Goal: Find specific page/section: Find specific page/section

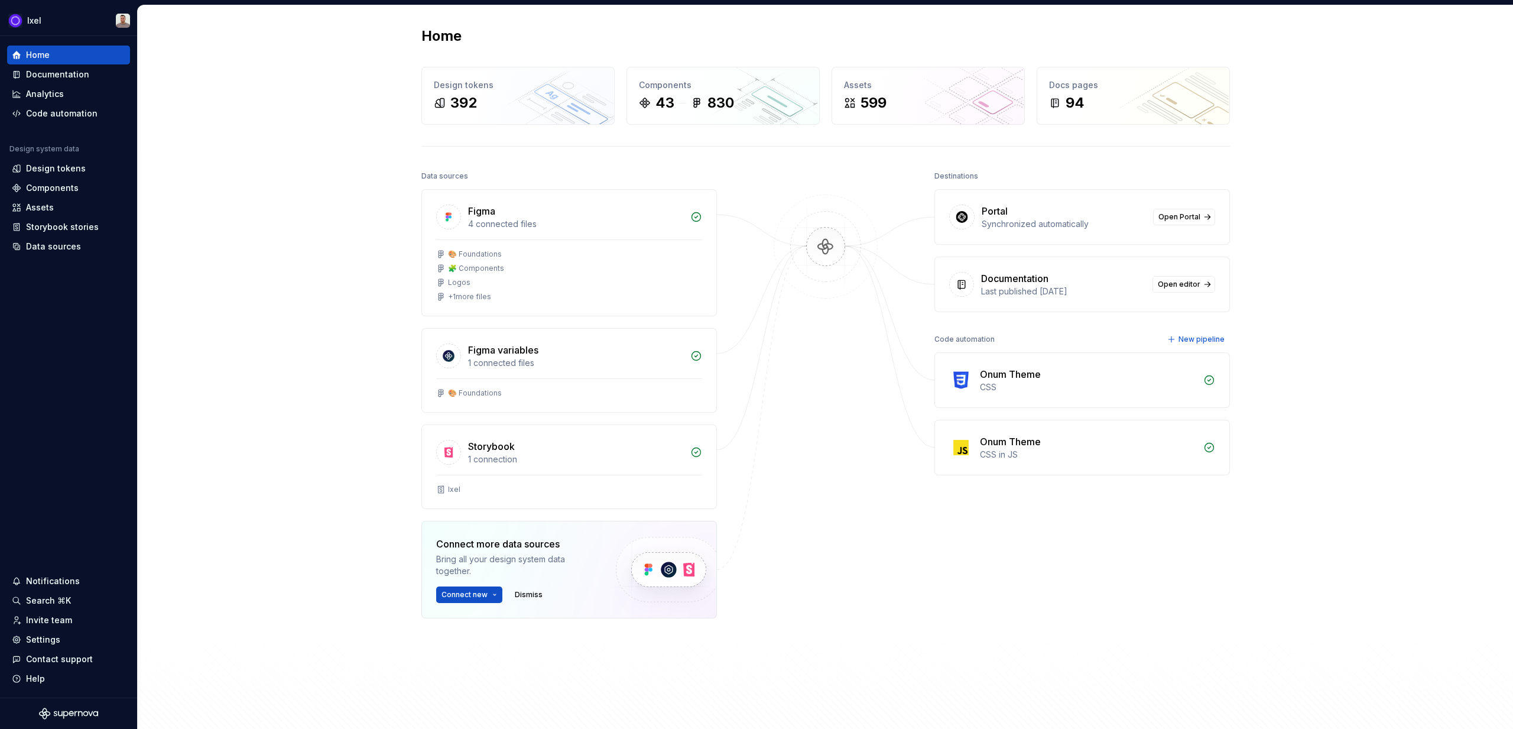
click at [281, 148] on div "Home Design tokens 392 Components 43 830 Assets 599 Docs pages 94 Data sources …" at bounding box center [825, 375] width 1375 height 741
click at [394, 161] on div "Home Design tokens 392 Components 43 830 Assets 599 Docs pages 94 Data sources …" at bounding box center [825, 375] width 1375 height 741
click at [498, 101] on div "392" at bounding box center [518, 102] width 168 height 19
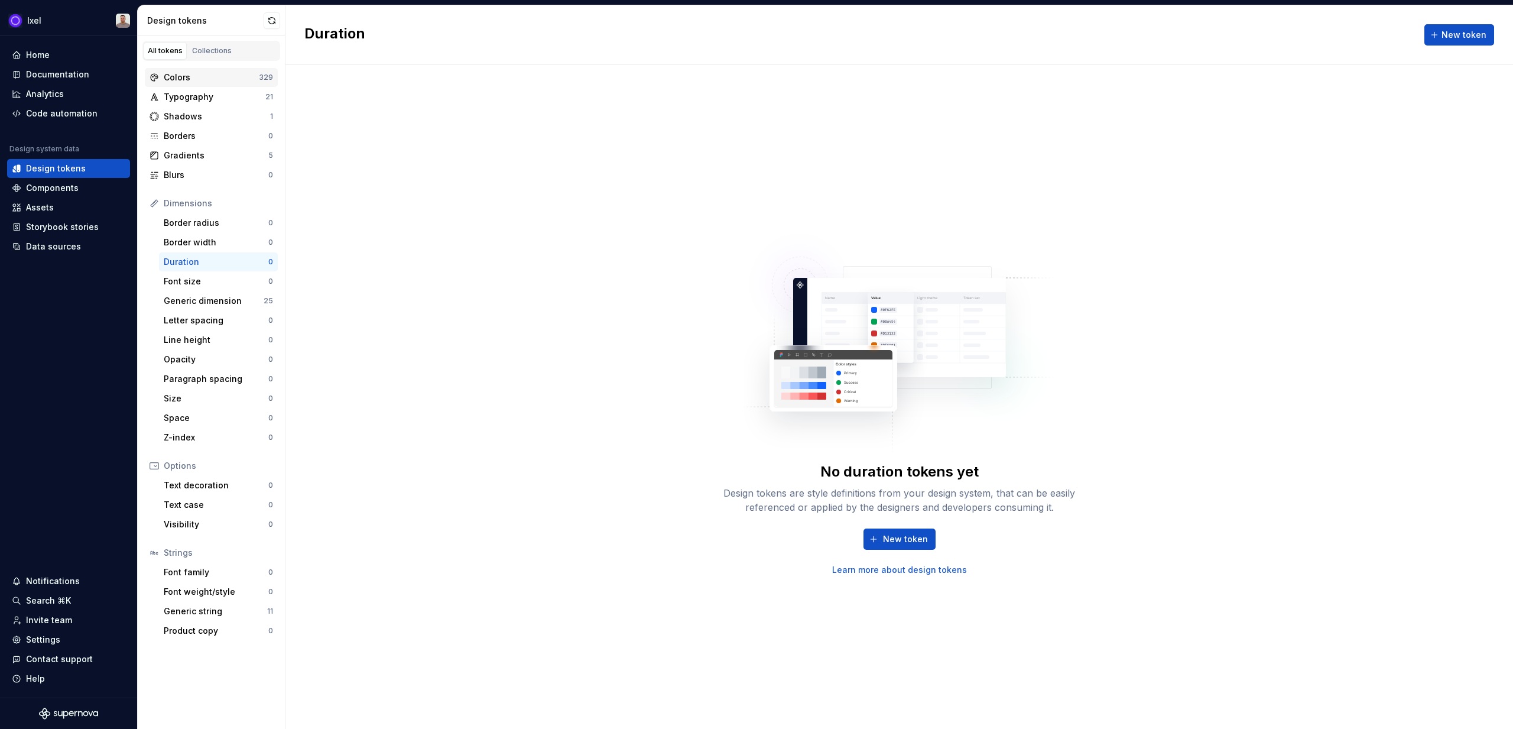
click at [222, 72] on div "Colors" at bounding box center [211, 78] width 95 height 12
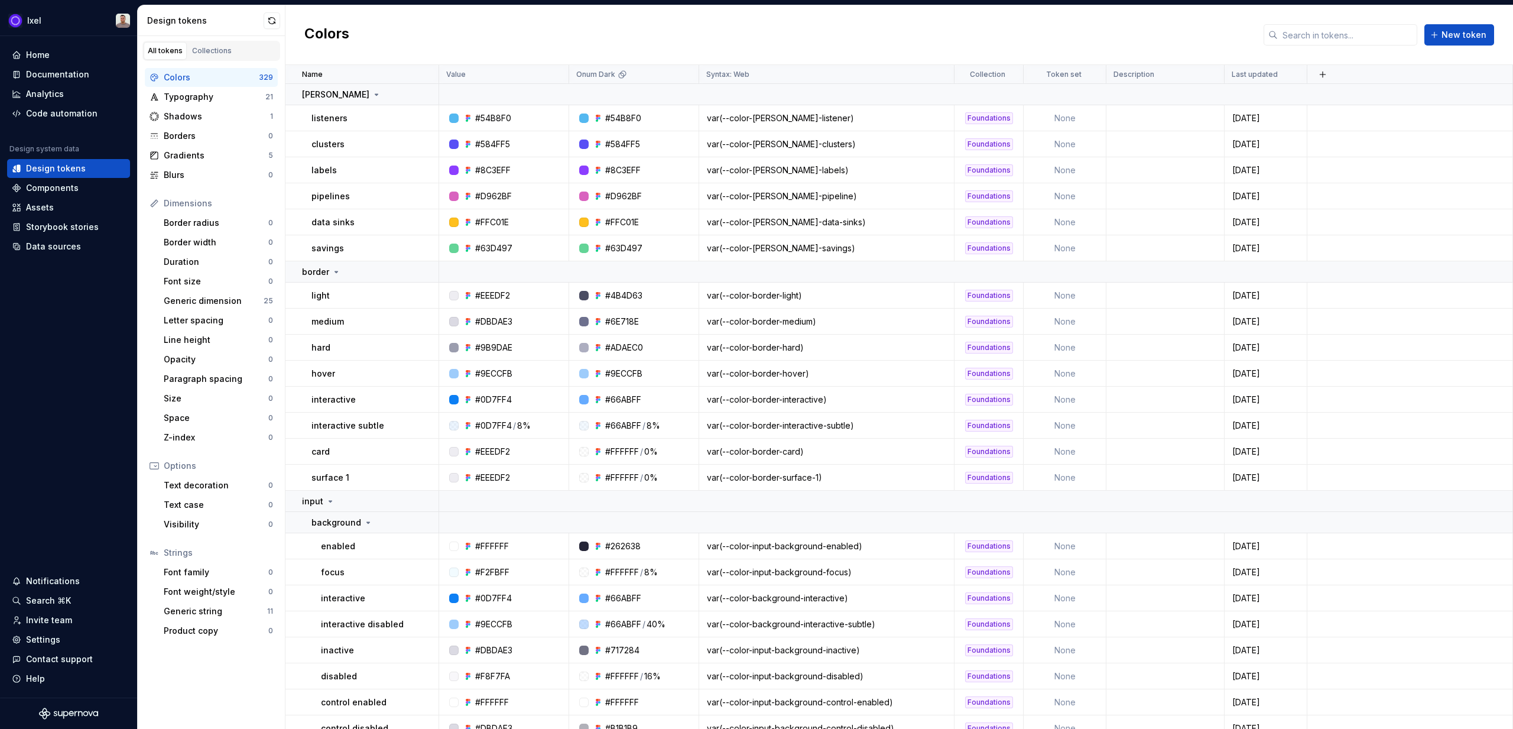
click at [219, 86] on div "Colors 329" at bounding box center [211, 77] width 133 height 19
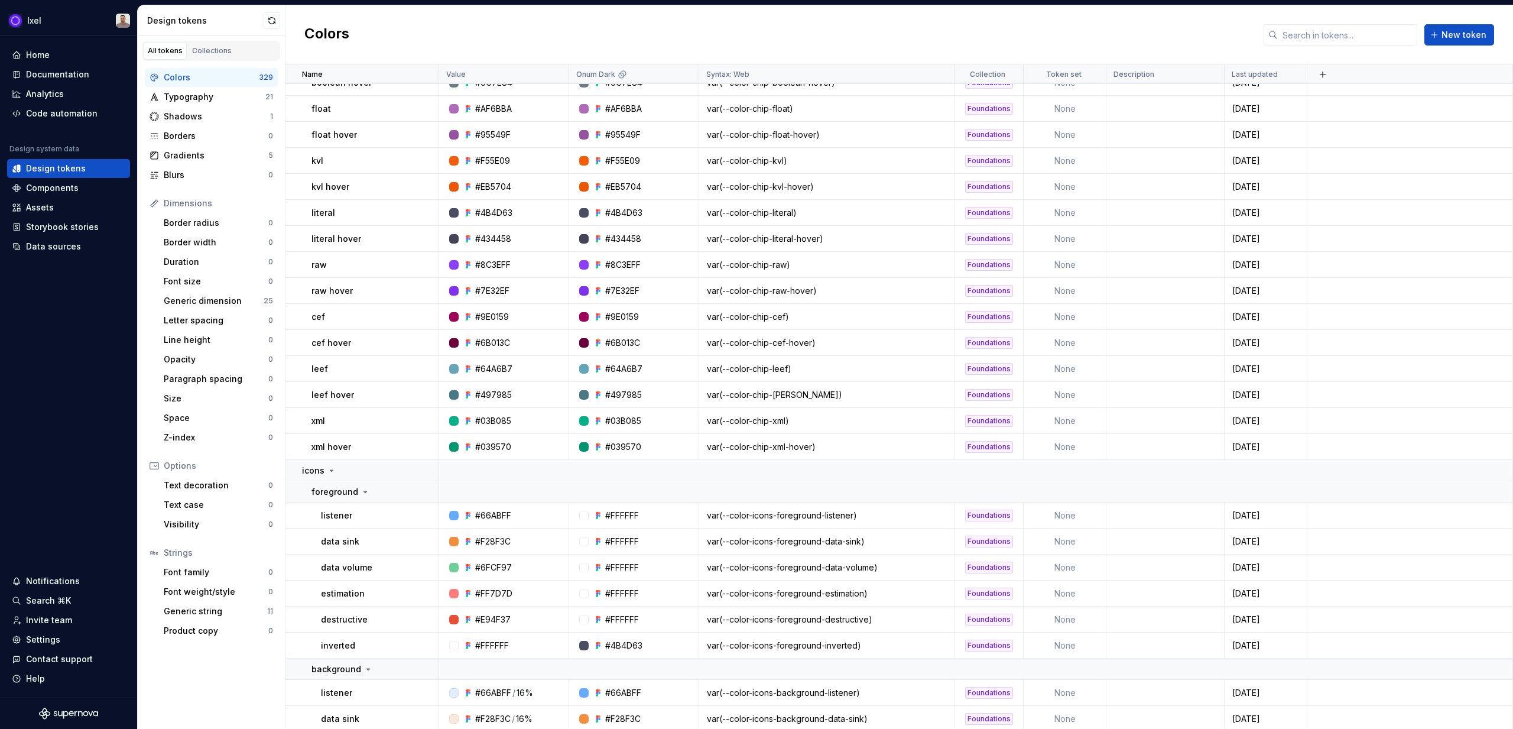
scroll to position [8000, 0]
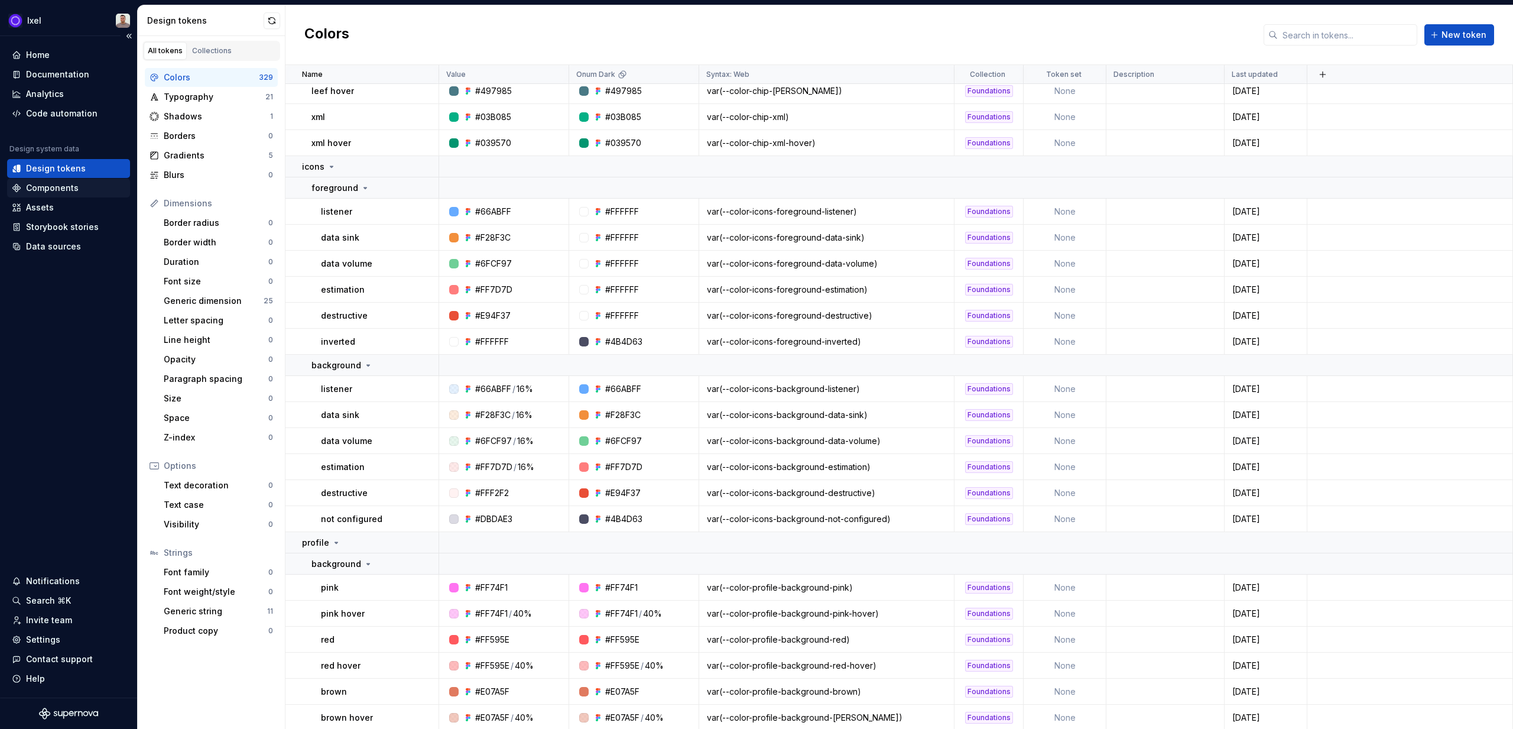
click at [70, 192] on div "Components" at bounding box center [52, 188] width 53 height 12
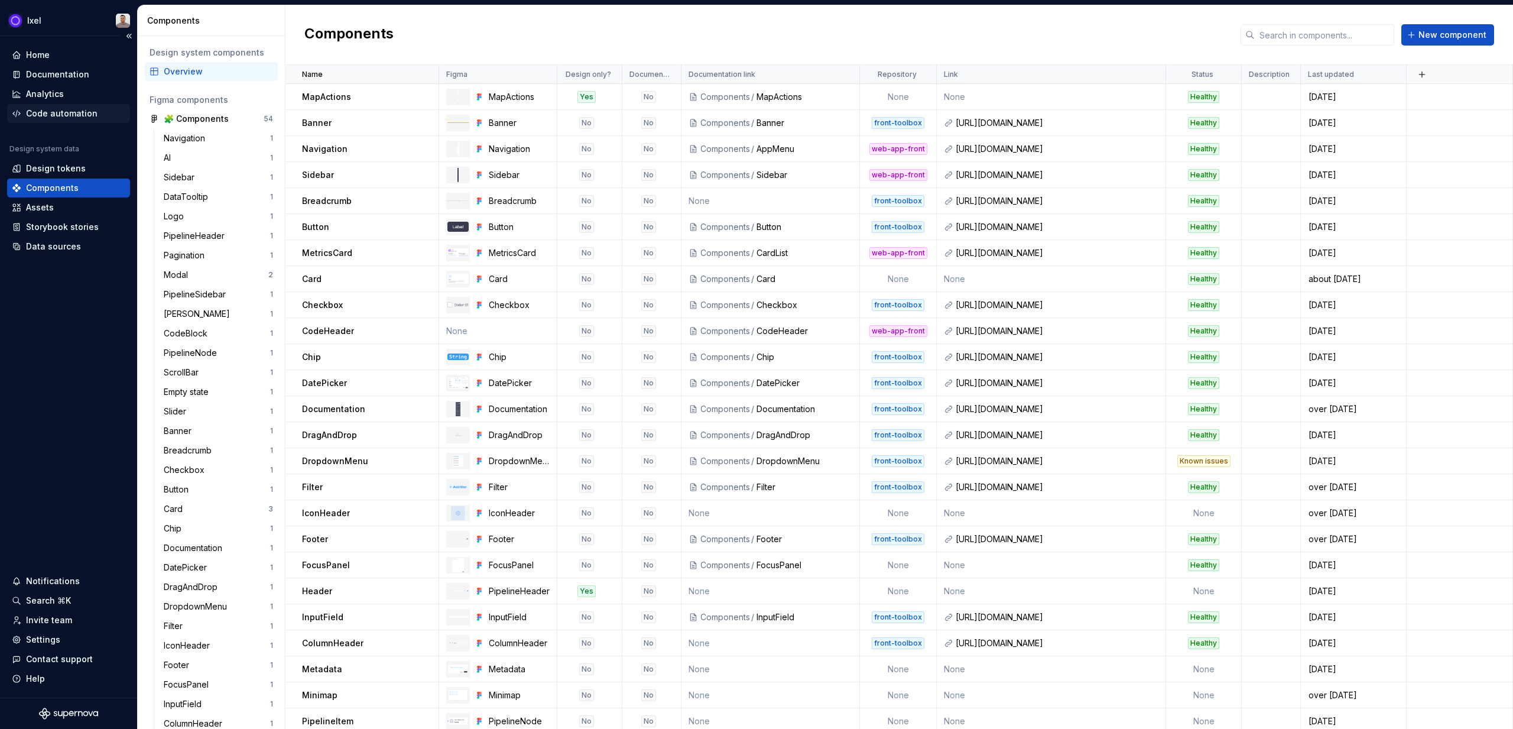
click at [69, 113] on div "Code automation" at bounding box center [62, 114] width 72 height 12
